Goal: Task Accomplishment & Management: Manage account settings

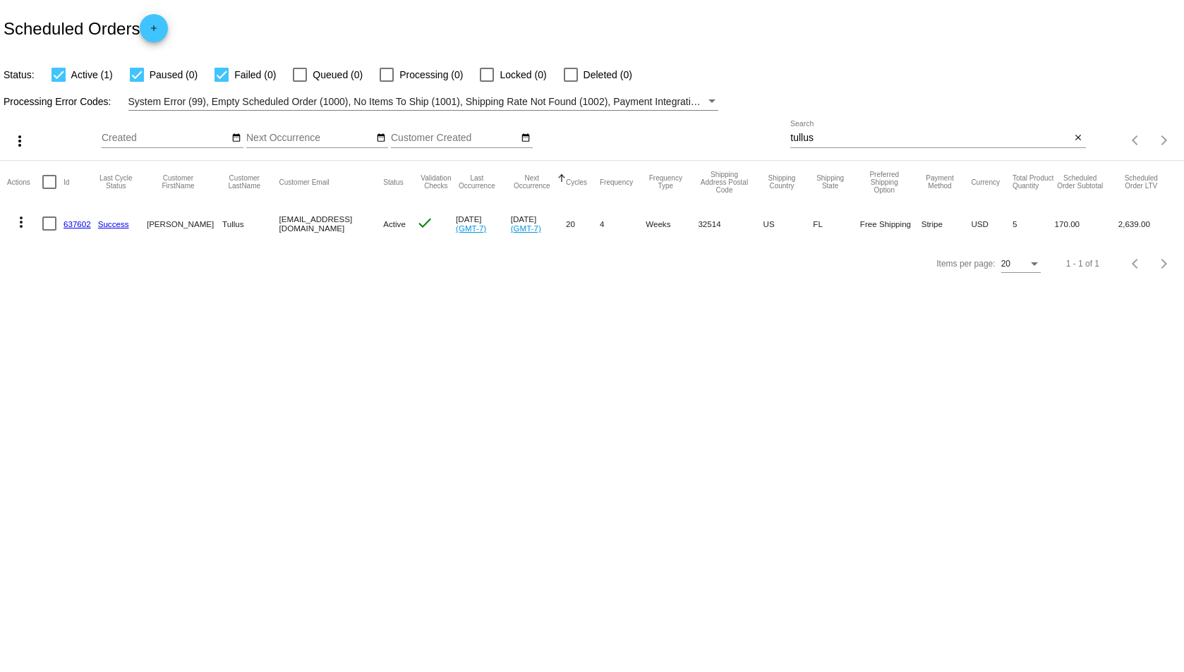
click at [1063, 133] on input "tullus" at bounding box center [930, 138] width 280 height 11
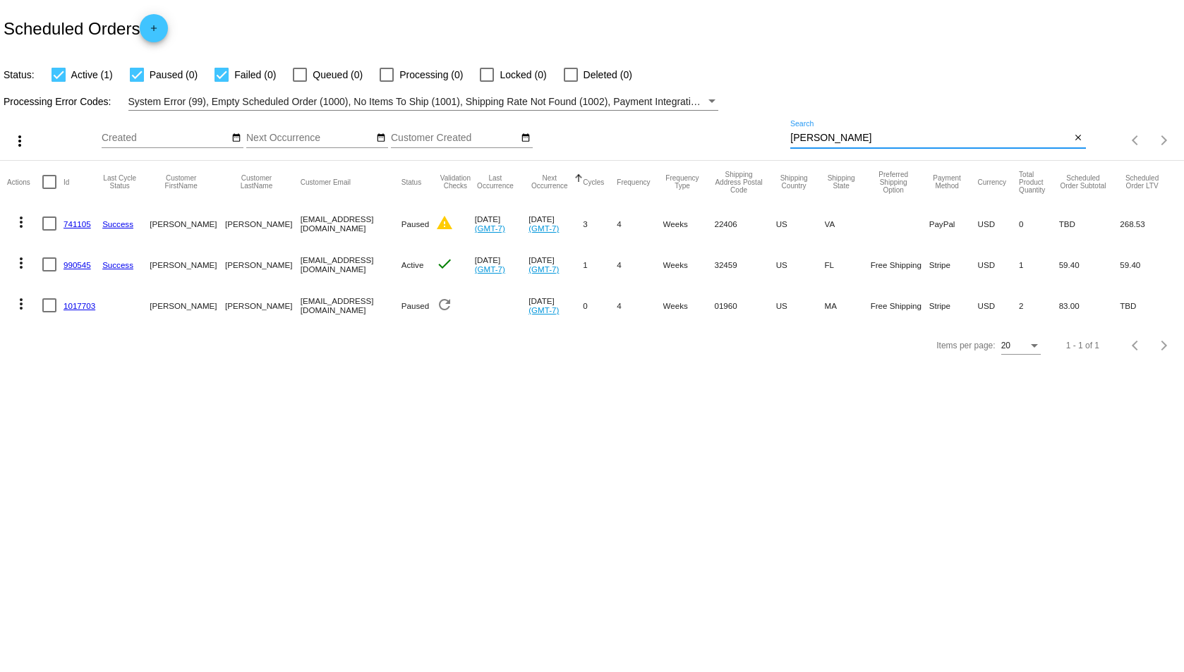
type input "[PERSON_NAME]"
click at [24, 258] on mat-icon "more_vert" at bounding box center [21, 263] width 17 height 17
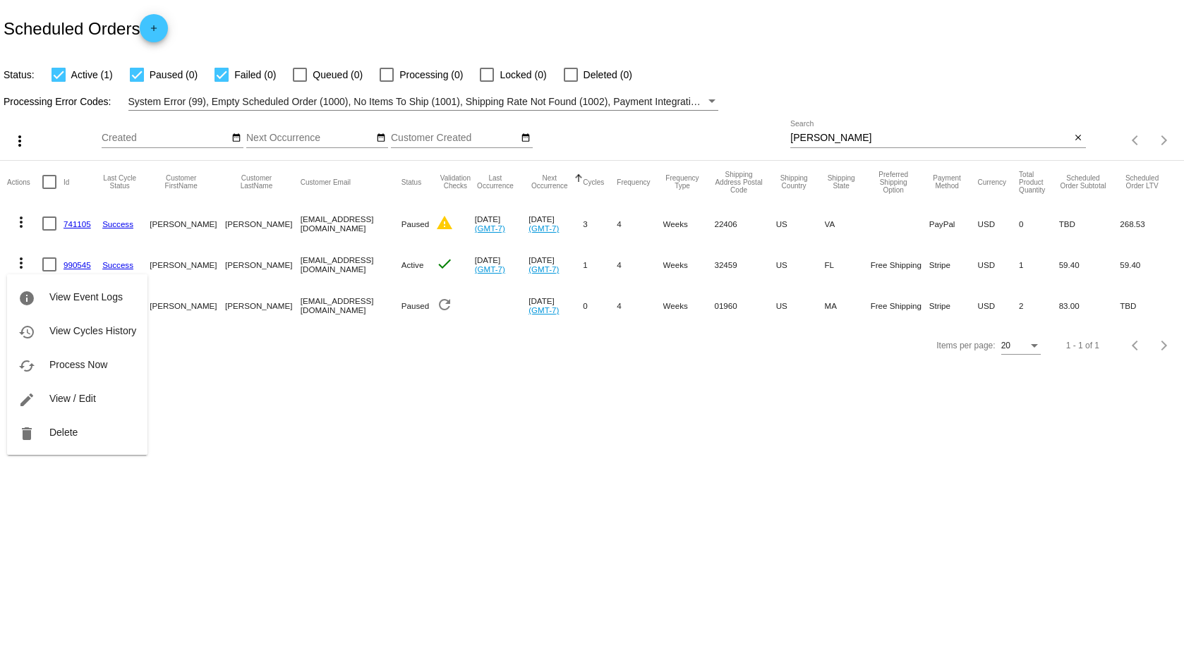
click at [279, 351] on div at bounding box center [592, 336] width 1184 height 672
click at [23, 305] on mat-icon "more_vert" at bounding box center [21, 304] width 17 height 17
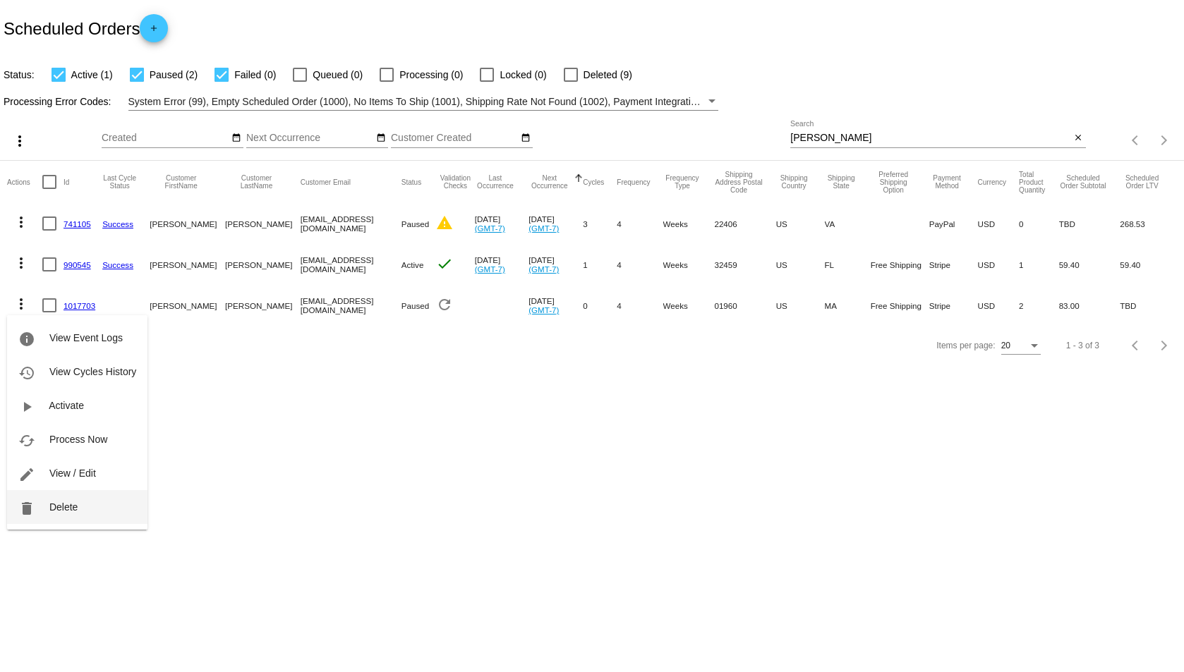
click at [104, 504] on button "delete Delete" at bounding box center [77, 507] width 140 height 34
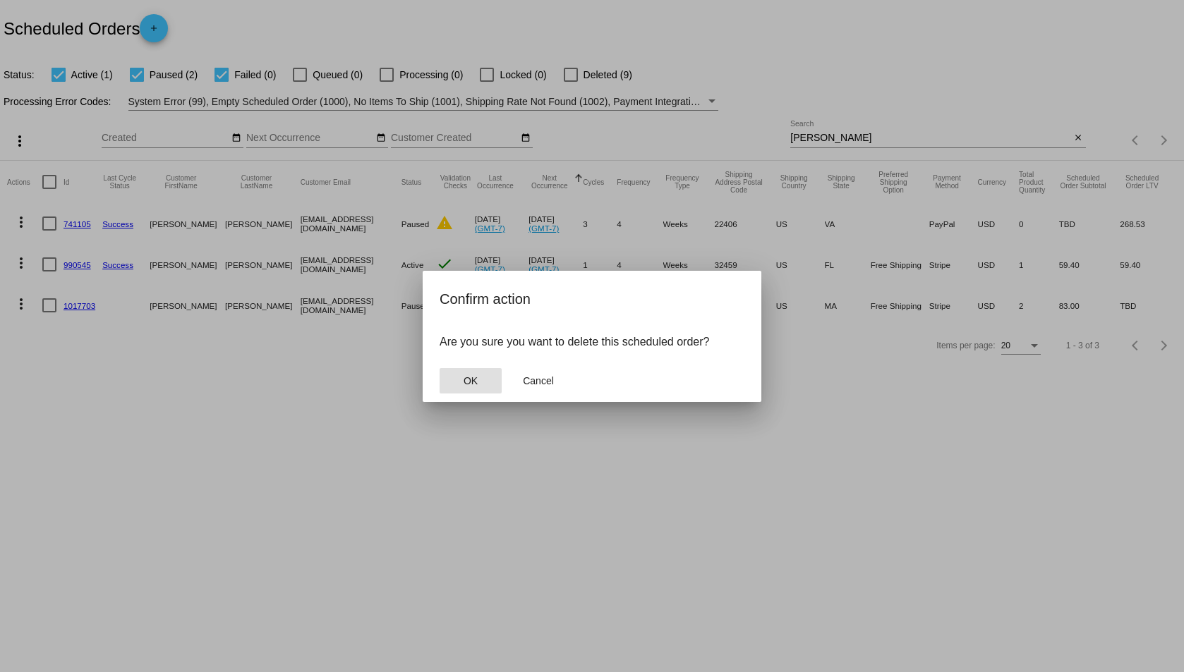
click at [487, 379] on button "OK" at bounding box center [470, 380] width 62 height 25
